Goal: Information Seeking & Learning: Learn about a topic

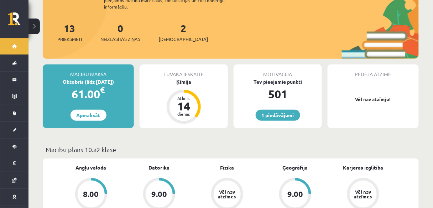
scroll to position [86, 0]
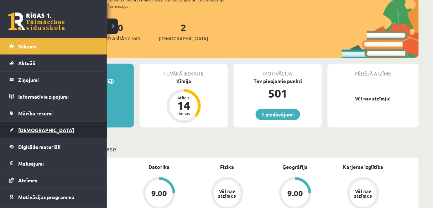
click at [37, 125] on link "[DEMOGRAPHIC_DATA]" at bounding box center [53, 130] width 89 height 16
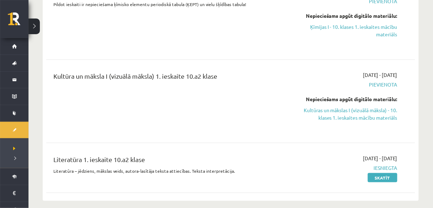
scroll to position [228, 0]
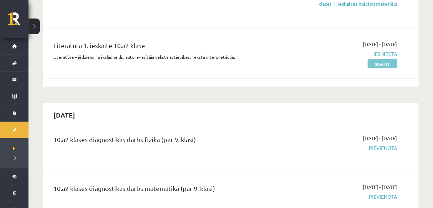
click at [390, 62] on link "Skatīt" at bounding box center [383, 63] width 30 height 9
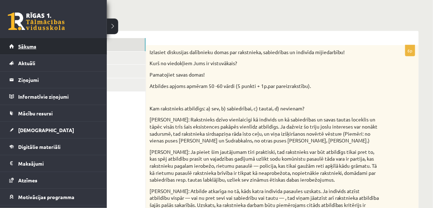
click at [35, 43] on span "Sākums" at bounding box center [27, 46] width 18 height 6
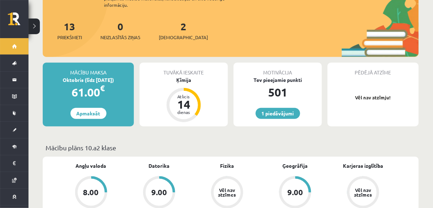
scroll to position [86, 0]
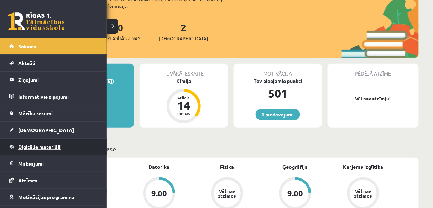
click at [33, 143] on link "Digitālie materiāli" at bounding box center [53, 147] width 89 height 16
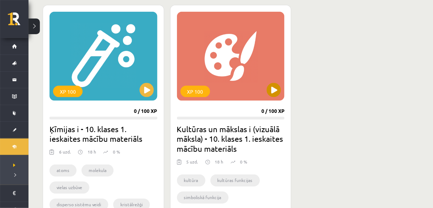
scroll to position [200, 0]
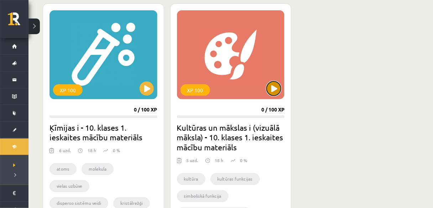
click at [273, 91] on button at bounding box center [274, 89] width 14 height 14
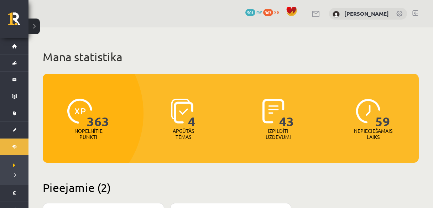
scroll to position [200, 0]
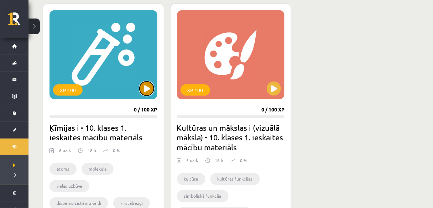
click at [149, 89] on button at bounding box center [147, 89] width 14 height 14
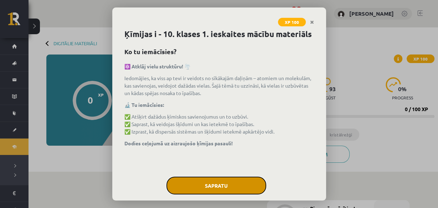
click at [232, 195] on button "Sapratu" at bounding box center [216, 186] width 100 height 18
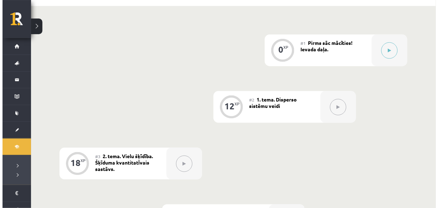
scroll to position [171, 0]
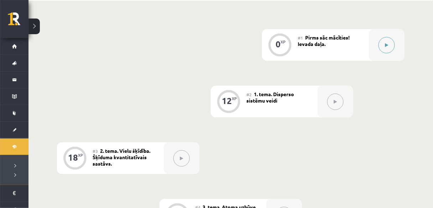
click at [395, 52] on div at bounding box center [387, 45] width 36 height 32
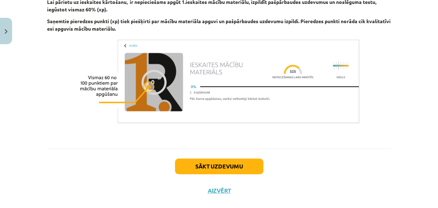
scroll to position [484, 0]
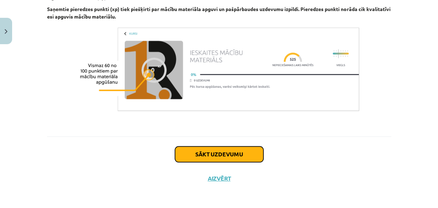
click at [237, 155] on button "Sākt uzdevumu" at bounding box center [219, 154] width 88 height 16
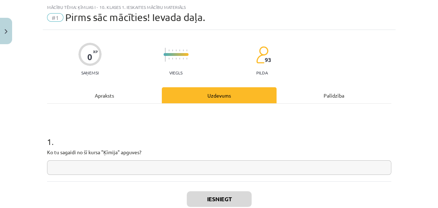
scroll to position [46, 0]
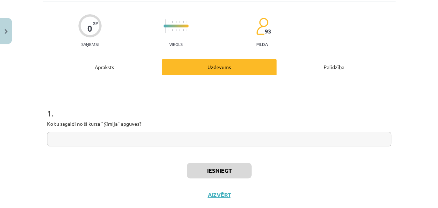
click at [135, 140] on input "text" at bounding box center [219, 139] width 344 height 15
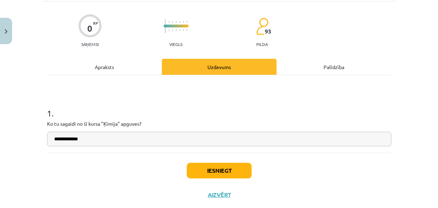
type input "**********"
click at [233, 174] on button "Iesniegt" at bounding box center [219, 171] width 65 height 16
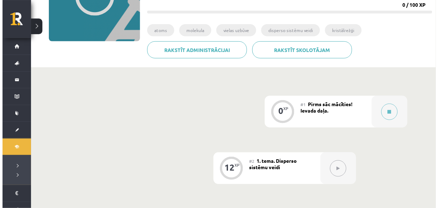
scroll to position [114, 0]
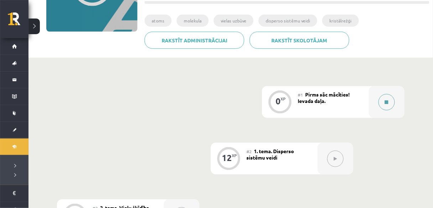
click at [391, 98] on button at bounding box center [387, 102] width 16 height 16
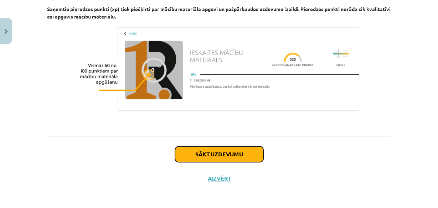
click at [238, 150] on button "Sākt uzdevumu" at bounding box center [219, 154] width 88 height 16
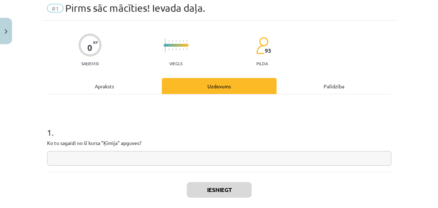
scroll to position [17, 0]
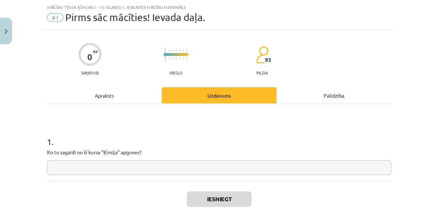
click at [119, 170] on input "text" at bounding box center [219, 167] width 344 height 15
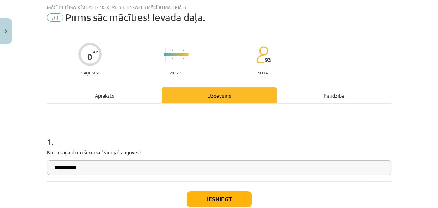
type input "**********"
click at [217, 199] on button "Iesniegt" at bounding box center [219, 199] width 65 height 16
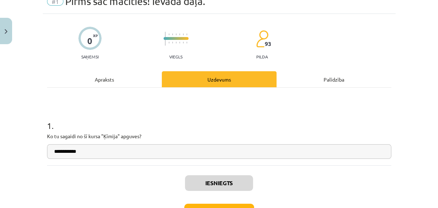
scroll to position [46, 0]
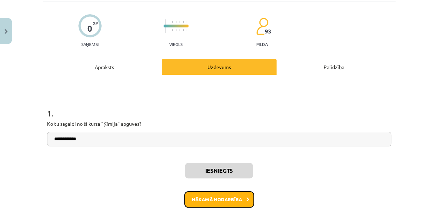
click at [248, 196] on button "Nākamā nodarbība" at bounding box center [219, 199] width 70 height 16
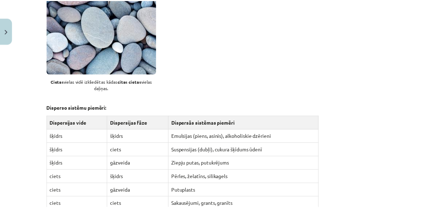
scroll to position [673, 0]
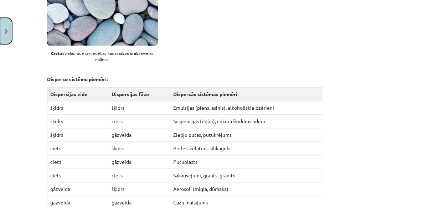
click at [8, 29] on button "Close" at bounding box center [6, 31] width 12 height 26
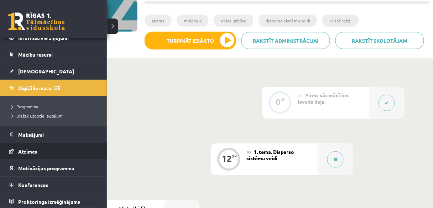
scroll to position [59, 0]
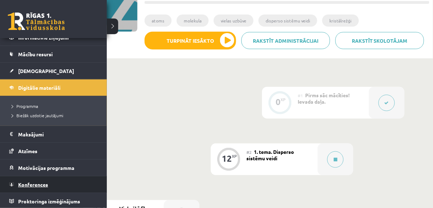
click at [27, 181] on span "Konferences" at bounding box center [33, 184] width 30 height 6
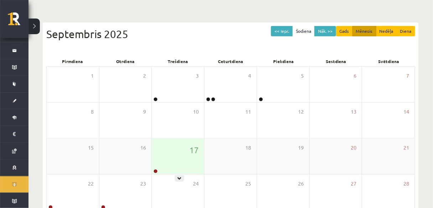
scroll to position [86, 0]
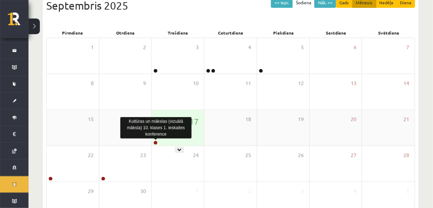
click at [155, 141] on link at bounding box center [156, 143] width 4 height 4
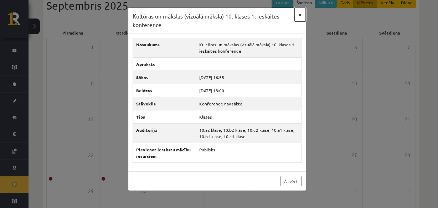
click at [298, 16] on button "×" at bounding box center [299, 15] width 11 height 14
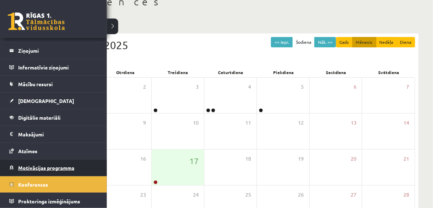
scroll to position [74, 0]
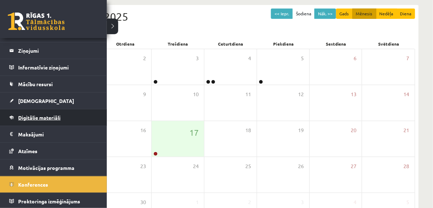
click at [30, 117] on span "Digitālie materiāli" at bounding box center [39, 117] width 42 height 6
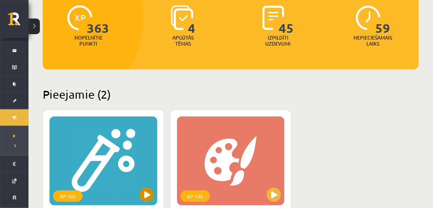
scroll to position [103, 0]
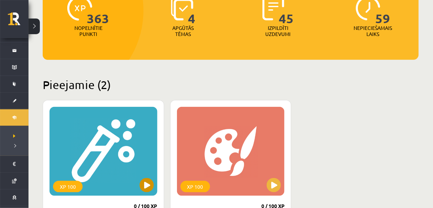
click at [138, 148] on div "XP 100" at bounding box center [104, 151] width 108 height 89
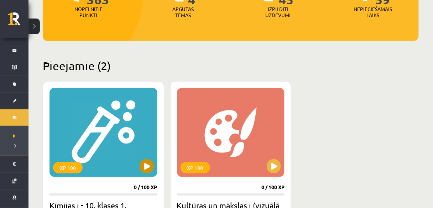
scroll to position [132, 0]
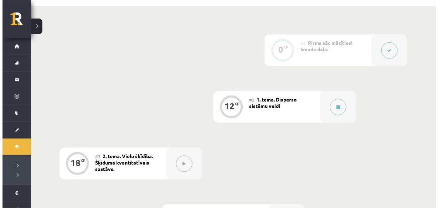
scroll to position [171, 0]
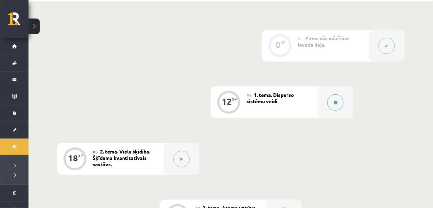
click at [344, 104] on div at bounding box center [336, 103] width 36 height 32
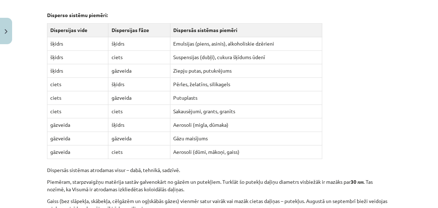
scroll to position [741, 0]
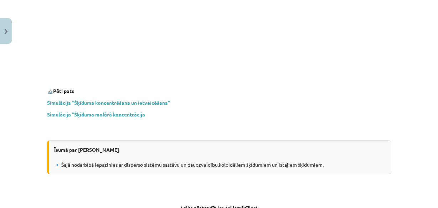
scroll to position [2132, 0]
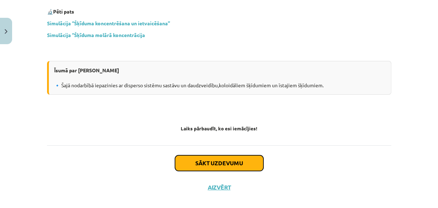
click at [217, 156] on button "Sākt uzdevumu" at bounding box center [219, 163] width 88 height 16
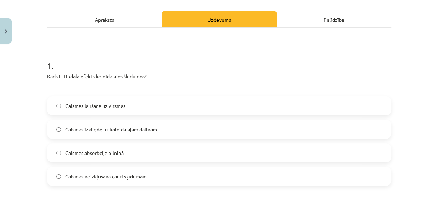
scroll to position [103, 0]
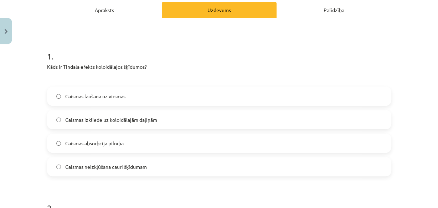
click at [78, 123] on label "Gaismas izkliede uz koloidālajām daļiņām" at bounding box center [219, 120] width 343 height 18
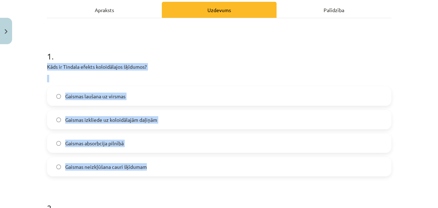
drag, startPoint x: 38, startPoint y: 63, endPoint x: 151, endPoint y: 165, distance: 151.9
click at [151, 165] on div "Mācību tēma: Ķīmijas i - 10. klases 1. ieskaites mācību materiāls #2 1. tema. D…" at bounding box center [219, 104] width 438 height 208
copy div "Kāds ir Tindala efekts koloidālajos šķīdumos? Gaismas laušana uz virsmas Gaisma…"
click at [180, 67] on p "Kāds ir Tindala efekts koloidālajos šķīdumos?" at bounding box center [219, 66] width 344 height 7
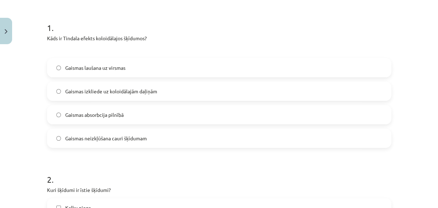
click at [216, 164] on h1 "2 ." at bounding box center [219, 173] width 344 height 22
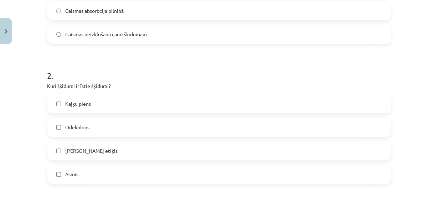
scroll to position [246, 0]
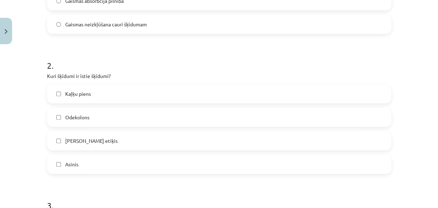
click at [107, 165] on label "Asinis" at bounding box center [219, 164] width 343 height 18
click at [107, 140] on label "[PERSON_NAME] etiķis" at bounding box center [219, 141] width 343 height 18
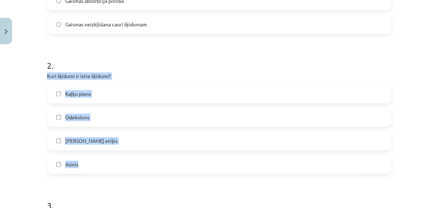
drag, startPoint x: 38, startPoint y: 73, endPoint x: 95, endPoint y: 170, distance: 112.0
click at [95, 170] on div "Mācību tēma: Ķīmijas i - 10. klases 1. ieskaites mācību materiāls #2 1. tema. D…" at bounding box center [219, 104] width 438 height 208
copy div "Kuri šķīdumi ir īstie šķīdumi? Kaļķu piens Odekolons Galda etiķis [PERSON_NAME]"
click at [55, 112] on label "Odekolons" at bounding box center [219, 117] width 343 height 18
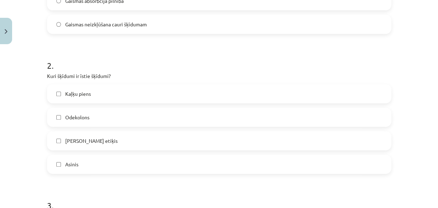
click at [56, 160] on label "Asinis" at bounding box center [219, 164] width 343 height 18
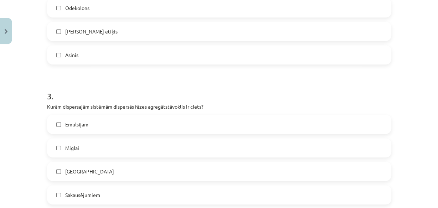
scroll to position [388, 0]
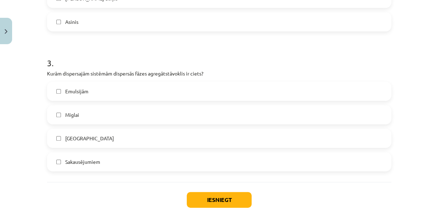
click at [69, 168] on label "Sakausējumiem" at bounding box center [219, 162] width 343 height 18
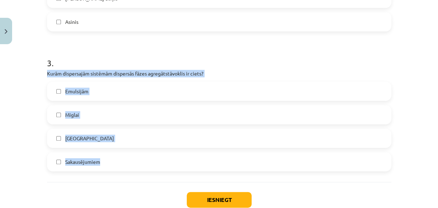
drag, startPoint x: 43, startPoint y: 73, endPoint x: 129, endPoint y: 169, distance: 128.5
copy div "Kurām dispersajām sistēmām dispersās fāzes agregātstāvoklis ir ciets? Emulsijām…"
click at [9, 164] on div "Mācību tēma: Ķīmijas i - 10. klases 1. ieskaites mācību materiāls #2 1. tema. D…" at bounding box center [219, 104] width 438 height 208
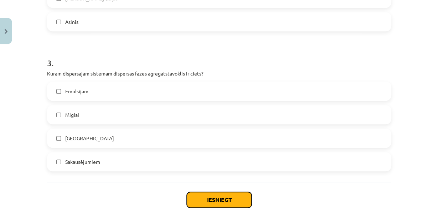
click at [213, 200] on button "Iesniegt" at bounding box center [219, 200] width 65 height 16
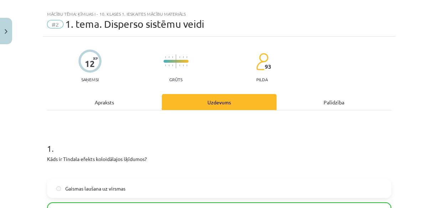
scroll to position [0, 0]
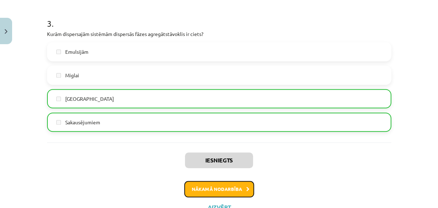
click at [233, 185] on button "Nākamā nodarbība" at bounding box center [219, 189] width 70 height 16
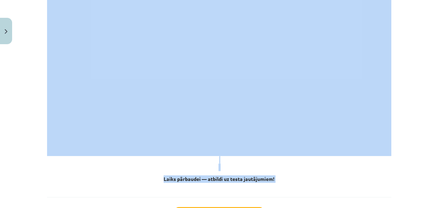
scroll to position [2871, 0]
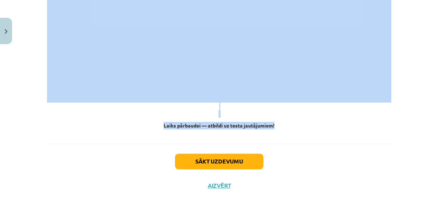
drag, startPoint x: 35, startPoint y: 122, endPoint x: 291, endPoint y: 126, distance: 255.5
click at [291, 126] on div "Mācību tēma: Ķīmijas i - 10. klases 1. ieskaites mācību materiāls #3 2. tema. V…" at bounding box center [219, 104] width 438 height 208
copy div "Loremip do sitame consectetu adipiscin, eli seddoe te incididuntu laboreetd ma …"
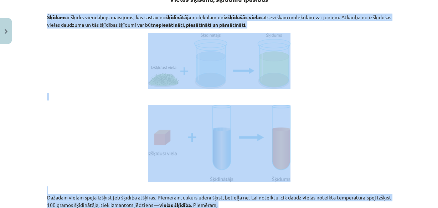
scroll to position [0, 0]
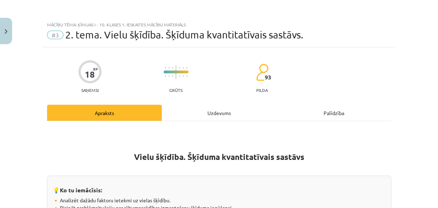
click at [386, 157] on h1 "Vielu šķīdība. Šķīduma kvantitatīvais sastāvs" at bounding box center [219, 150] width 344 height 22
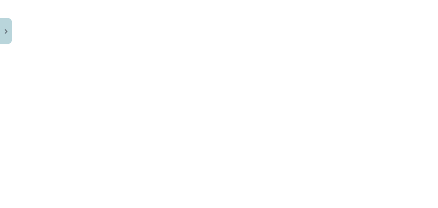
scroll to position [2784, 0]
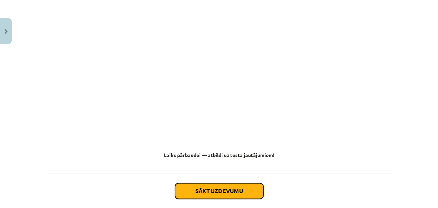
click at [212, 186] on button "Sākt uzdevumu" at bounding box center [219, 191] width 88 height 16
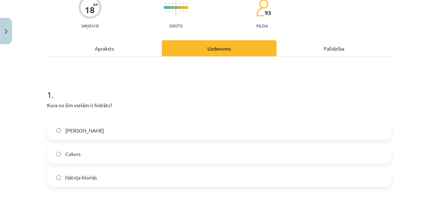
scroll to position [74, 0]
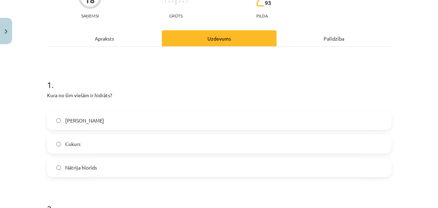
click at [73, 122] on span "[PERSON_NAME]" at bounding box center [84, 120] width 39 height 7
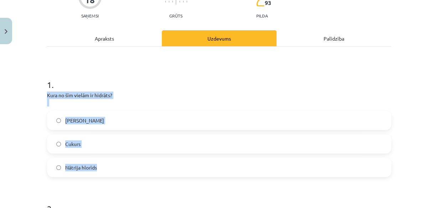
drag, startPoint x: 45, startPoint y: 94, endPoint x: 128, endPoint y: 161, distance: 106.1
click at [128, 161] on div "1 . Kura no šīm vielām ir hidrāts? Dzelzs oksīds Cukurs Nātrija hlorīds" at bounding box center [219, 122] width 344 height 110
copy div "Kura no šīm vielām ir hidrāts? Dzelzs oksīds Cukurs Nātrija hlorīds"
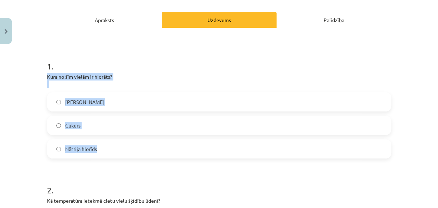
scroll to position [103, 0]
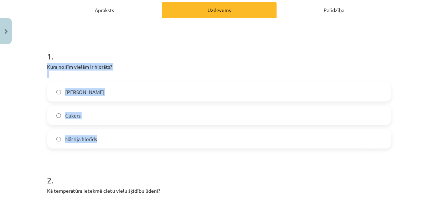
click at [61, 94] on label "[PERSON_NAME]" at bounding box center [219, 92] width 343 height 18
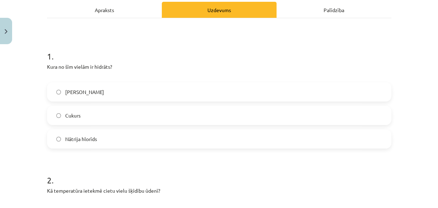
click at [60, 93] on label "[PERSON_NAME]" at bounding box center [219, 92] width 343 height 18
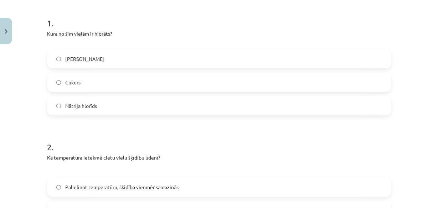
scroll to position [160, 0]
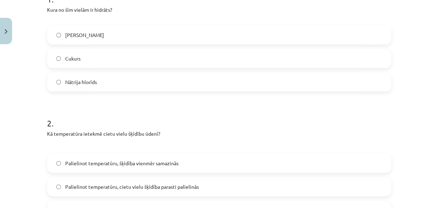
click at [77, 107] on h1 "2 ." at bounding box center [219, 117] width 344 height 22
click at [55, 31] on label "[PERSON_NAME]" at bounding box center [219, 35] width 343 height 18
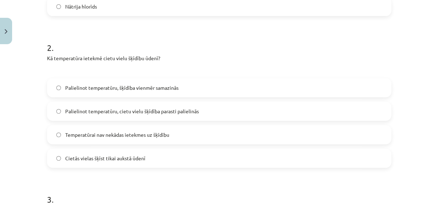
scroll to position [246, 0]
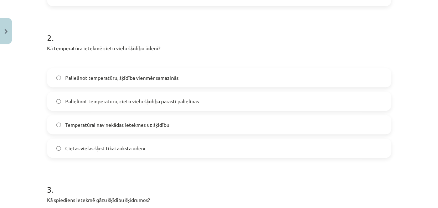
click at [58, 99] on label "Palielinot temperatūru, cietu vielu šķīdība parasti palielinās" at bounding box center [219, 101] width 343 height 18
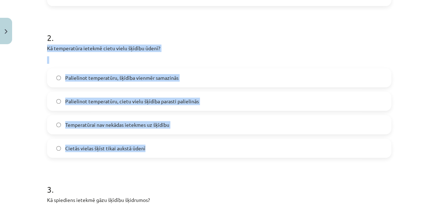
drag, startPoint x: 65, startPoint y: 53, endPoint x: 170, endPoint y: 156, distance: 147.2
copy div "Kā temperatūra ietekmē cietu vielu šķīdību ūdenī? Palielinot temperatūru, šķīdī…"
click at [244, 55] on div "Kā temperatūra ietekmē cietu vielu šķīdību ūdenī?" at bounding box center [219, 54] width 344 height 19
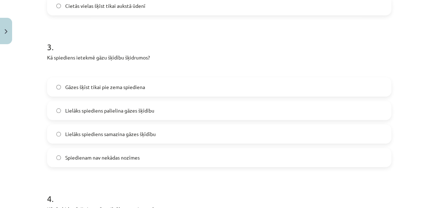
scroll to position [388, 0]
click at [143, 110] on span "Lielāks spiediens palielina gāzes šķīdību" at bounding box center [109, 110] width 89 height 7
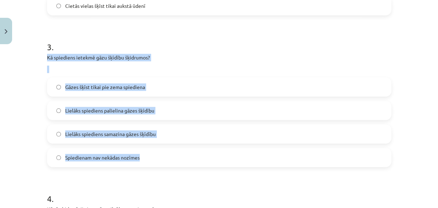
drag, startPoint x: 37, startPoint y: 53, endPoint x: 144, endPoint y: 154, distance: 146.5
click at [146, 158] on div "Mācību tēma: Ķīmijas i - 10. klases 1. ieskaites mācību materiāls #3 2. tema. V…" at bounding box center [219, 104] width 438 height 208
copy div "Kā spiediens ietekmē gāzu šķīdību šķidrumos? Gāzes šķīst tikai pie zema spiedie…"
click at [20, 132] on div "Mācību tēma: Ķīmijas i - 10. klases 1. ieskaites mācību materiāls #3 2. tema. V…" at bounding box center [219, 104] width 438 height 208
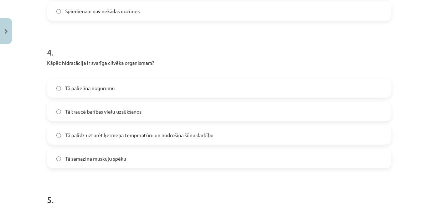
scroll to position [559, 0]
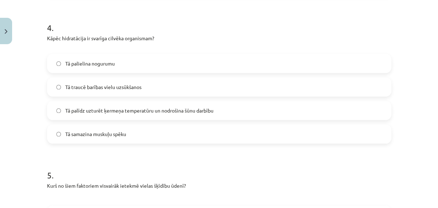
click at [88, 110] on span "Tā palīdz uzturēt ķermeņa temperatūru un nodrošina šūnu darbību" at bounding box center [139, 110] width 148 height 7
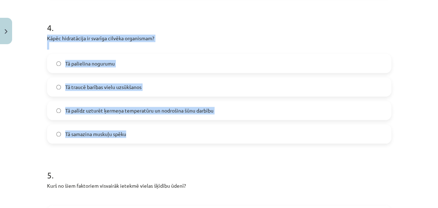
drag, startPoint x: 65, startPoint y: 42, endPoint x: 114, endPoint y: 82, distance: 62.8
click at [145, 121] on div "4 . Kāpēc hidratācija ir svarīga cilvēka organismam? Tā palielina nogurumu Tā t…" at bounding box center [219, 76] width 344 height 133
copy div "Kāpēc hidratācija ir svarīga cilvēka organismam? Tā palielina nogurumu Tā trauc…"
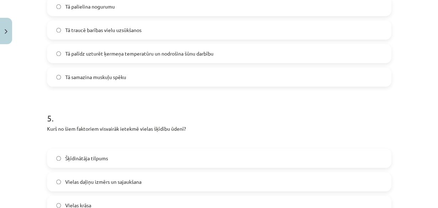
click at [205, 106] on h1 "5 ." at bounding box center [219, 112] width 344 height 22
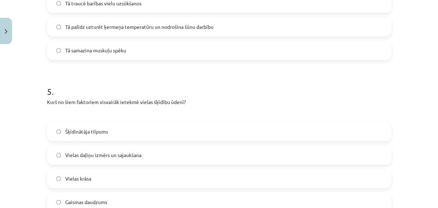
scroll to position [673, 0]
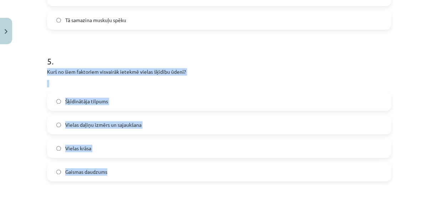
drag, startPoint x: 71, startPoint y: 84, endPoint x: 120, endPoint y: 164, distance: 92.8
click at [120, 164] on div "18 XP Saņemsi Grūts 93 pilda Apraksts Uzdevums Palīdzība 1 . Kura no šīm vielām…" at bounding box center [219, 14] width 353 height 1280
copy div "Kurš no šiem faktoriem visvairāk ietekmē vielas šķīdību ūdenī? Šķīdinātāja tilp…"
click at [65, 127] on span "Vielas daļiņu izmērs un sajaukšana" at bounding box center [103, 124] width 76 height 7
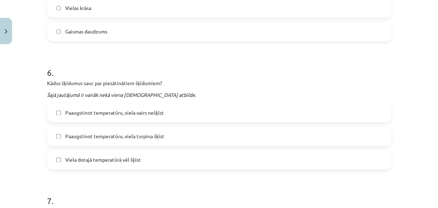
scroll to position [824, 0]
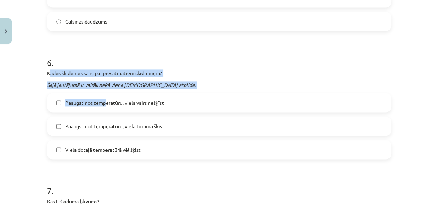
drag, startPoint x: 48, startPoint y: 72, endPoint x: 61, endPoint y: 87, distance: 19.7
click at [103, 104] on div "6 . Kādus šķīdumus sauc par piesātinātiem šķīdumiem? Šajā jautājumā ir vairāk n…" at bounding box center [219, 102] width 344 height 114
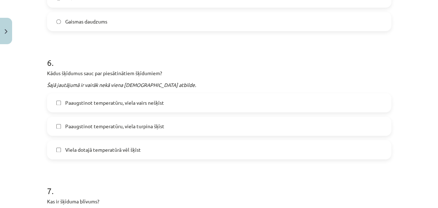
click at [47, 73] on p "Kādus šķīdumus sauc par piesātinātiem šķīdumiem?" at bounding box center [219, 72] width 344 height 7
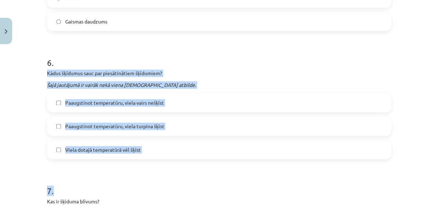
drag, startPoint x: 48, startPoint y: 73, endPoint x: 151, endPoint y: 142, distance: 123.6
click at [156, 159] on div "6 . Kādus šķīdumus sauc par piesātinātiem šķīdumiem? Šajā jautājumā ir vairāk n…" at bounding box center [219, 102] width 344 height 114
copy div "Kādus šķīdumus sauc par piesātinātiem šķīdumiem? Šajā jautājumā ir vairāk nekā …"
click at [38, 110] on div "Mācību tēma: Ķīmijas i - 10. klases 1. ieskaites mācību materiāls #3 2. tema. V…" at bounding box center [219, 104] width 438 height 208
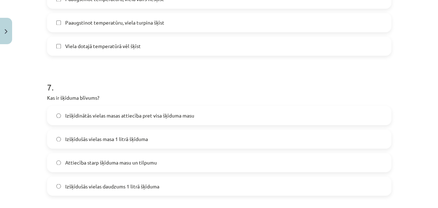
scroll to position [938, 0]
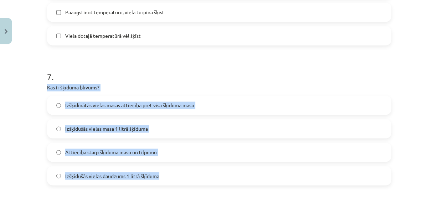
drag, startPoint x: 43, startPoint y: 86, endPoint x: 166, endPoint y: 172, distance: 149.9
click at [61, 154] on label "Attiecība starp šķīduma masu un tilpumu" at bounding box center [219, 152] width 343 height 18
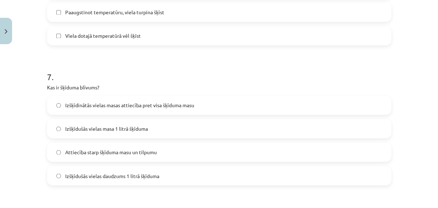
click at [237, 80] on h1 "7 ." at bounding box center [219, 71] width 344 height 22
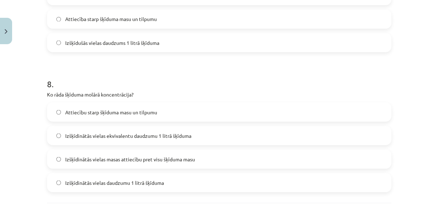
scroll to position [1080, 0]
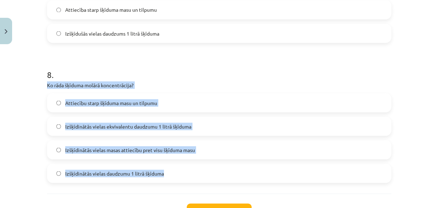
drag, startPoint x: 43, startPoint y: 84, endPoint x: 177, endPoint y: 172, distance: 160.0
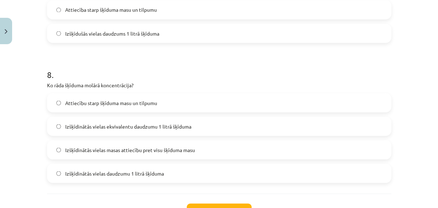
click at [153, 60] on h1 "8 ." at bounding box center [219, 68] width 344 height 22
click at [127, 177] on label "Izšķīdinātās vielas daudzumu 1 litrā šķīduma" at bounding box center [219, 173] width 343 height 18
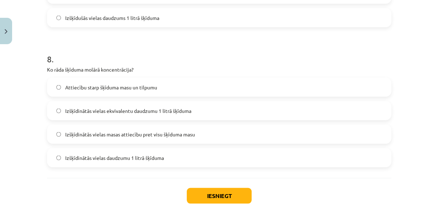
scroll to position [1109, 0]
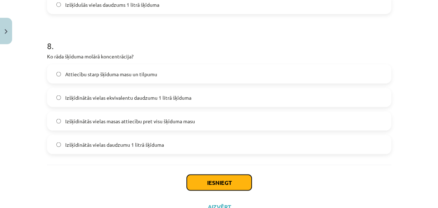
click at [206, 180] on button "Iesniegt" at bounding box center [219, 183] width 65 height 16
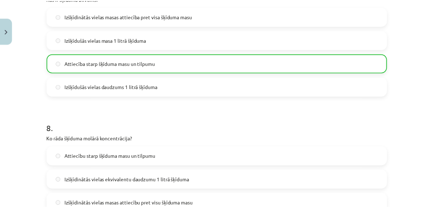
scroll to position [1159, 0]
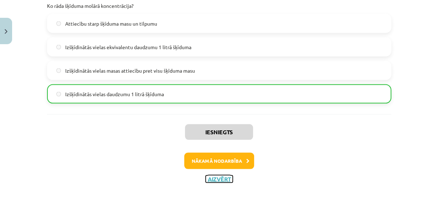
click at [215, 176] on button "Aizvērt" at bounding box center [219, 179] width 27 height 7
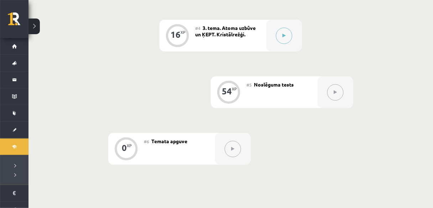
scroll to position [342, 0]
